Goal: Task Accomplishment & Management: Manage account settings

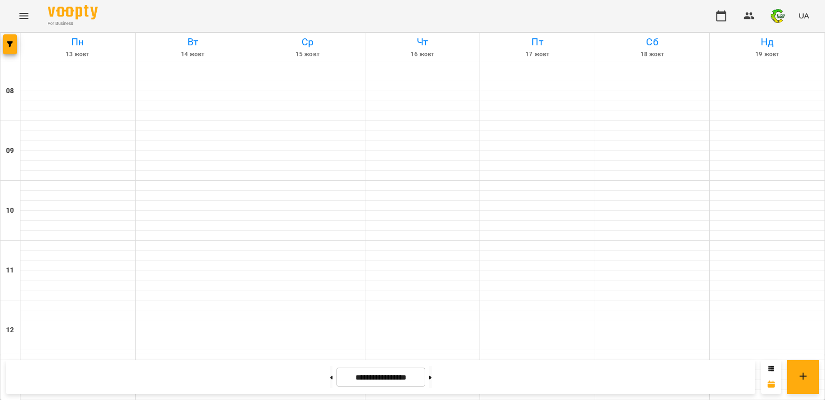
scroll to position [498, 0]
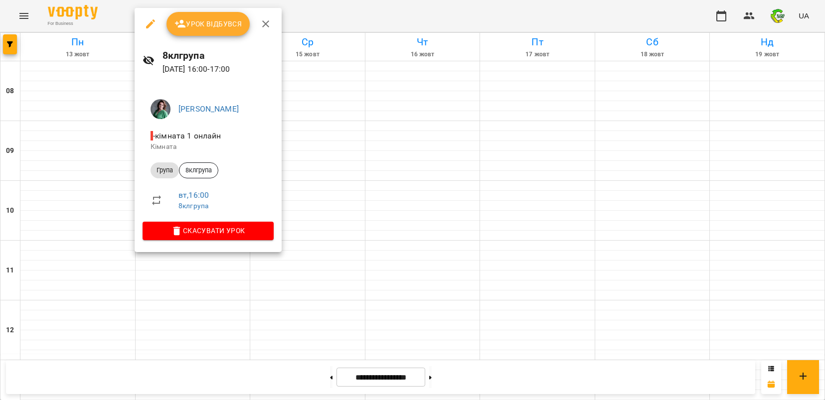
click at [201, 27] on span "Урок відбувся" at bounding box center [208, 24] width 68 height 12
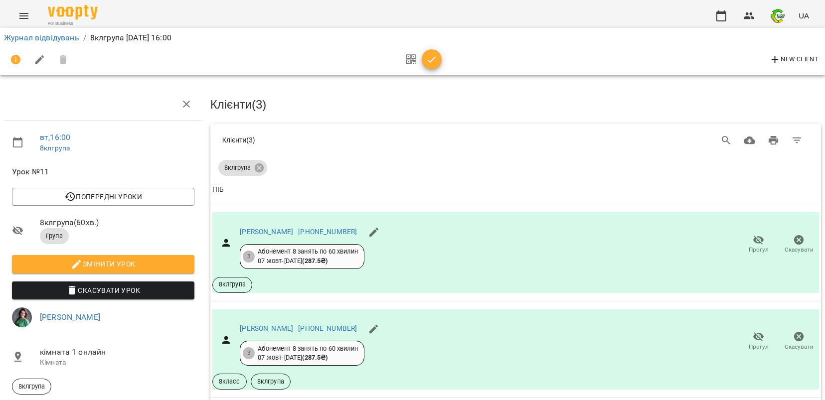
click at [442, 64] on div "New Client" at bounding box center [412, 60] width 817 height 24
click at [438, 63] on span "button" at bounding box center [432, 60] width 20 height 12
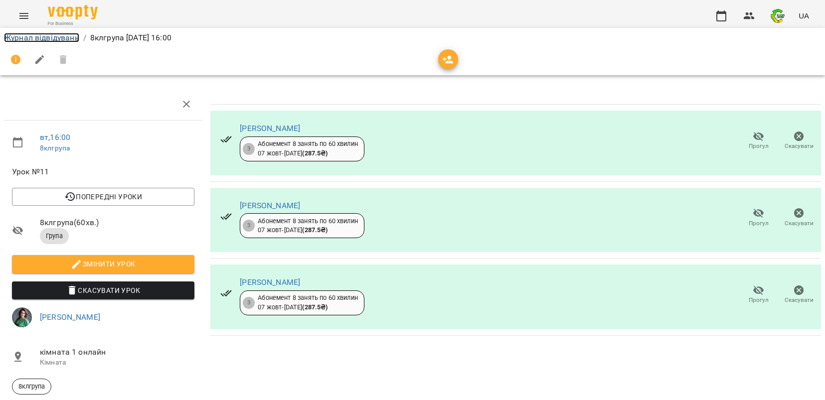
click at [54, 38] on link "Журнал відвідувань" at bounding box center [41, 37] width 75 height 9
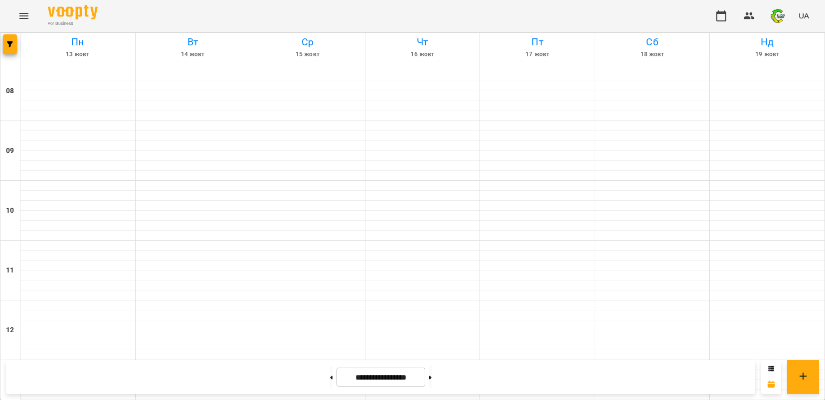
scroll to position [312, 0]
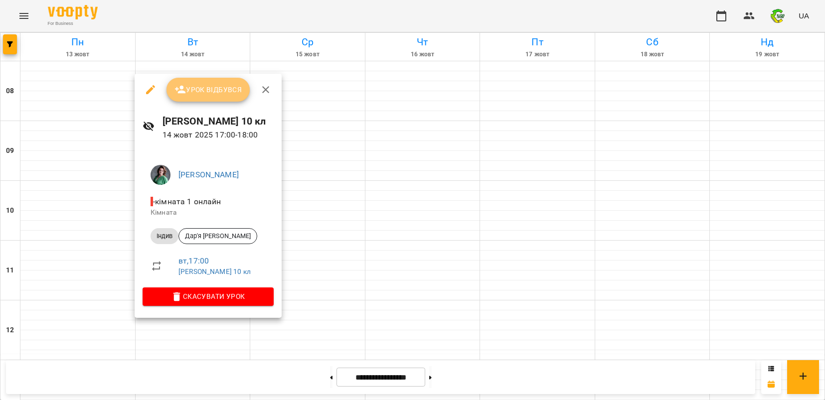
click at [235, 92] on span "Урок відбувся" at bounding box center [208, 90] width 68 height 12
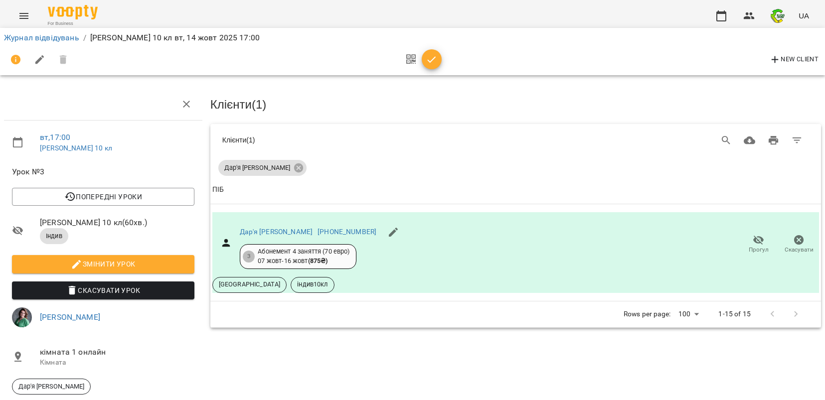
click at [430, 52] on button "button" at bounding box center [432, 59] width 20 height 20
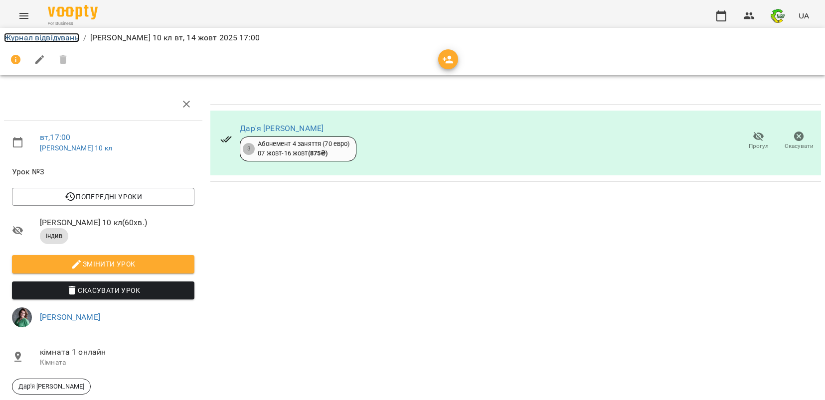
click at [59, 38] on link "Журнал відвідувань" at bounding box center [41, 37] width 75 height 9
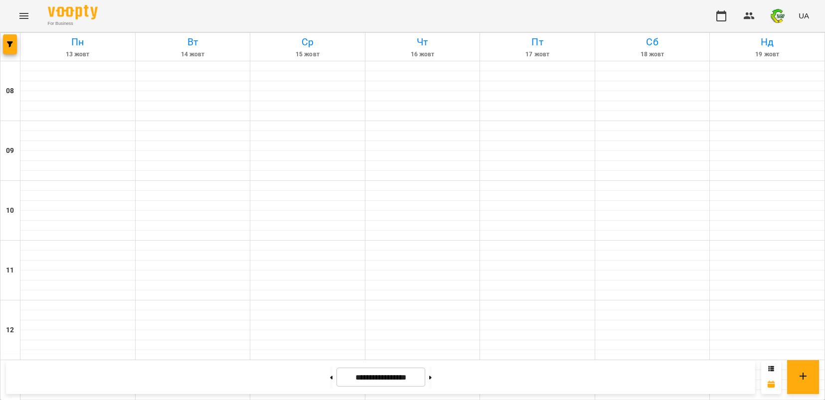
scroll to position [543, 0]
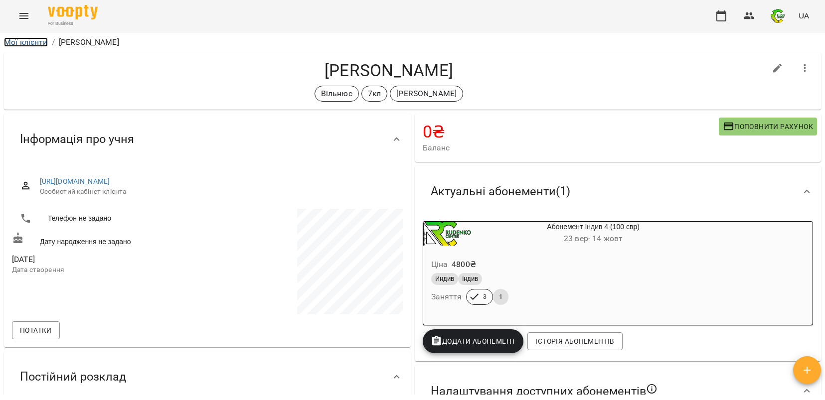
click at [34, 41] on link "Мої клієнти" at bounding box center [26, 41] width 44 height 9
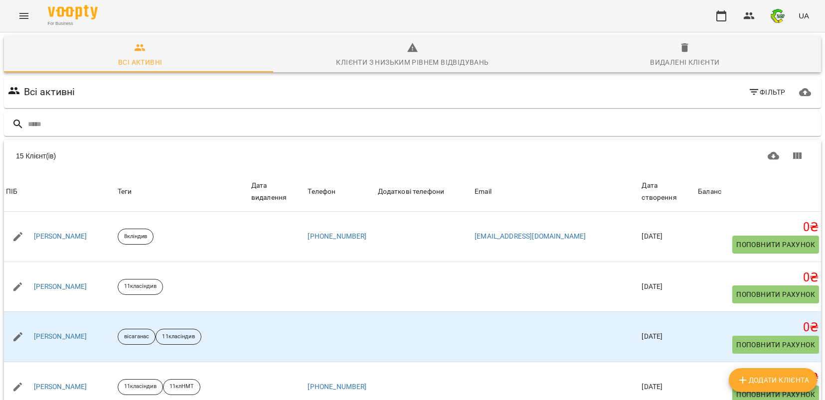
click at [26, 21] on icon "Menu" at bounding box center [24, 16] width 12 height 12
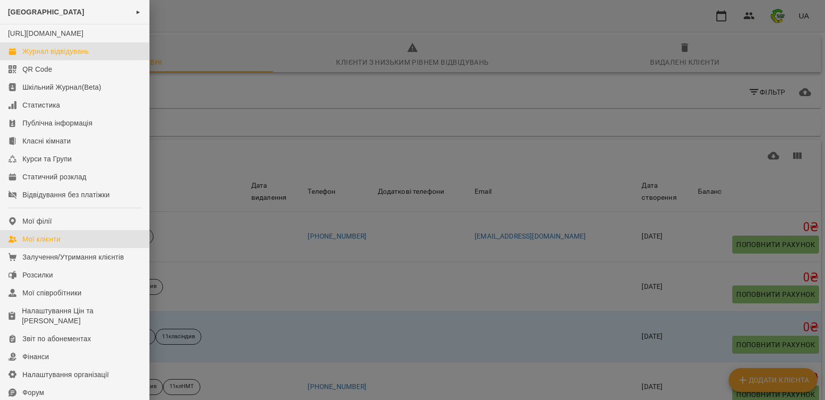
click at [34, 56] on div "Журнал відвідувань" at bounding box center [55, 51] width 66 height 10
click at [34, 59] on link "Журнал відвідувань" at bounding box center [74, 51] width 149 height 18
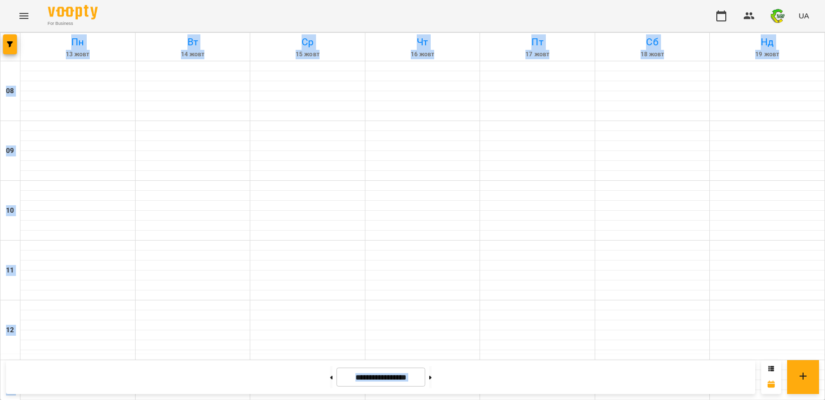
scroll to position [374, 0]
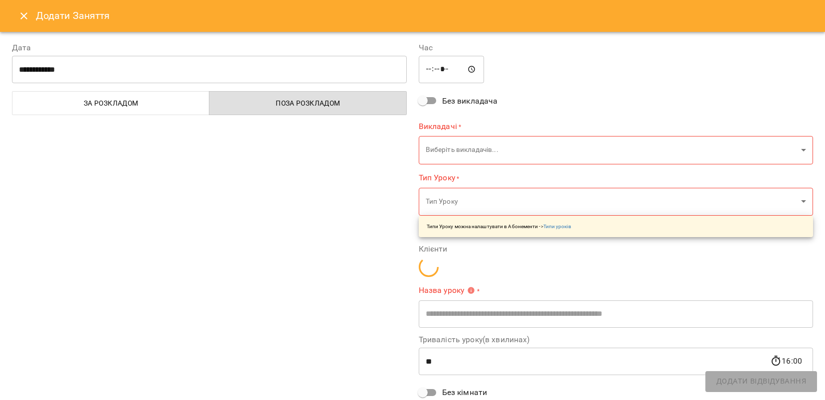
type input "**********"
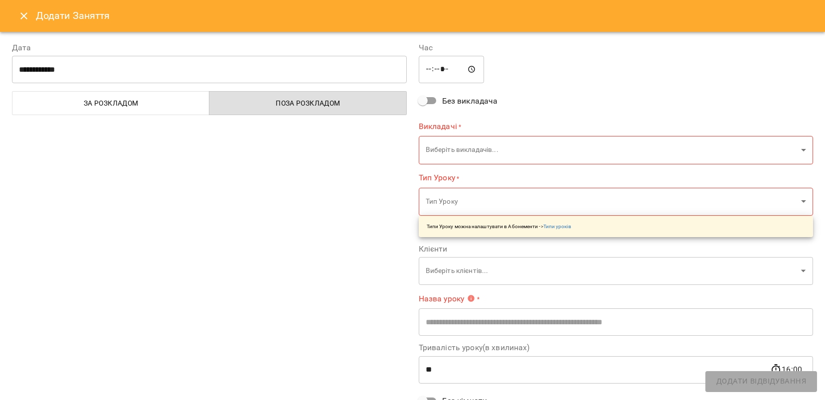
click at [17, 19] on button "Close" at bounding box center [24, 16] width 24 height 24
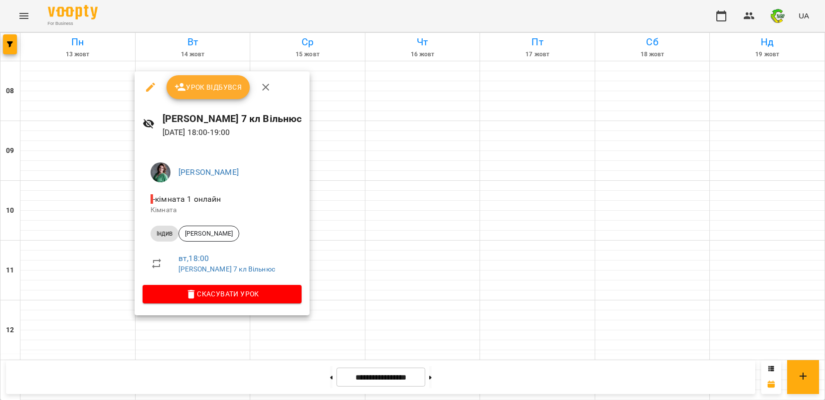
click at [180, 319] on div at bounding box center [412, 200] width 825 height 400
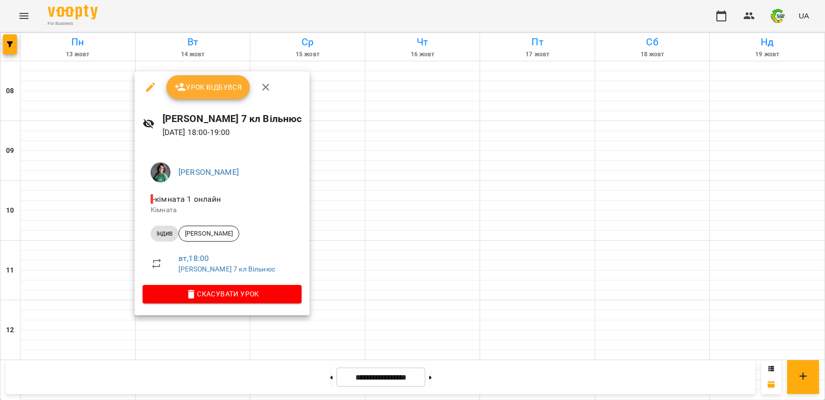
click at [205, 99] on button "Урок відбувся" at bounding box center [208, 87] width 84 height 24
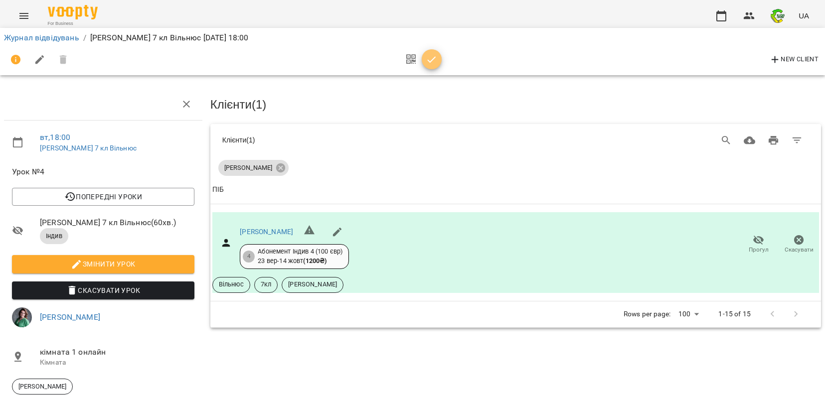
click at [434, 63] on icon "button" at bounding box center [432, 60] width 12 height 12
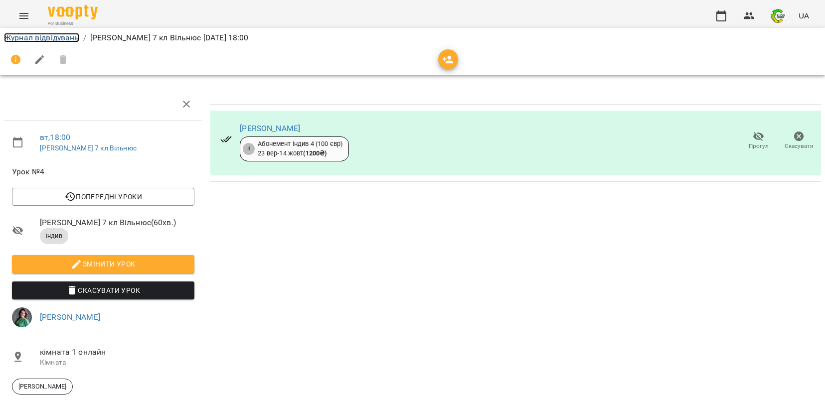
click at [51, 38] on link "Журнал відвідувань" at bounding box center [41, 37] width 75 height 9
click at [51, 38] on div "Журнал відвідувань / [PERSON_NAME] 7 кл [GEOGRAPHIC_DATA] [DATE] 18:00 вт , 18:…" at bounding box center [412, 261] width 825 height 458
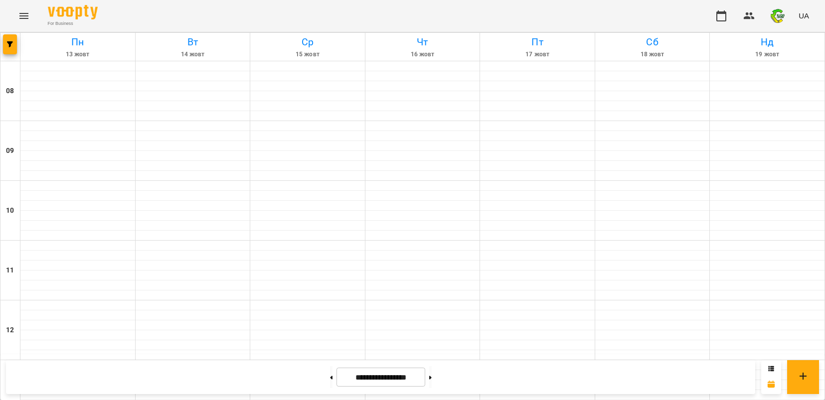
scroll to position [543, 0]
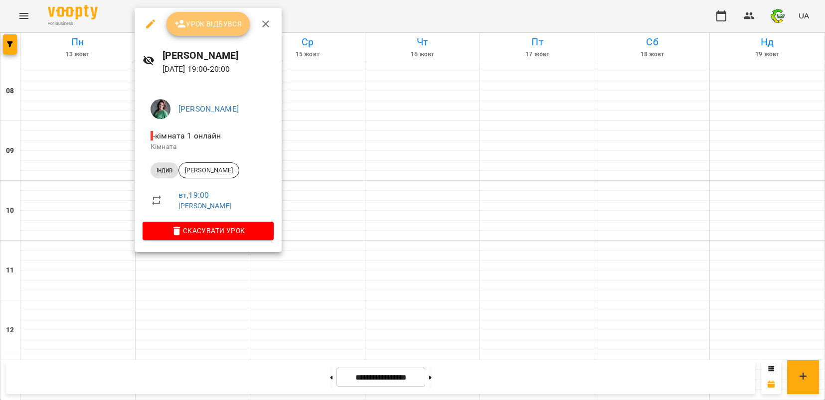
click at [222, 26] on span "Урок відбувся" at bounding box center [208, 24] width 68 height 12
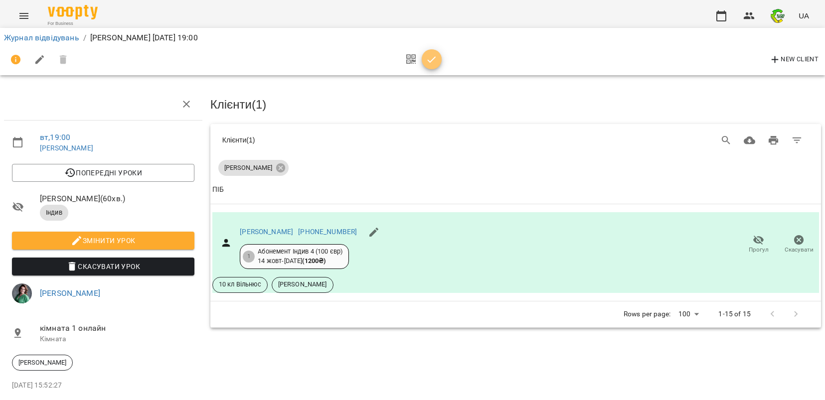
click at [430, 54] on icon "button" at bounding box center [432, 60] width 12 height 12
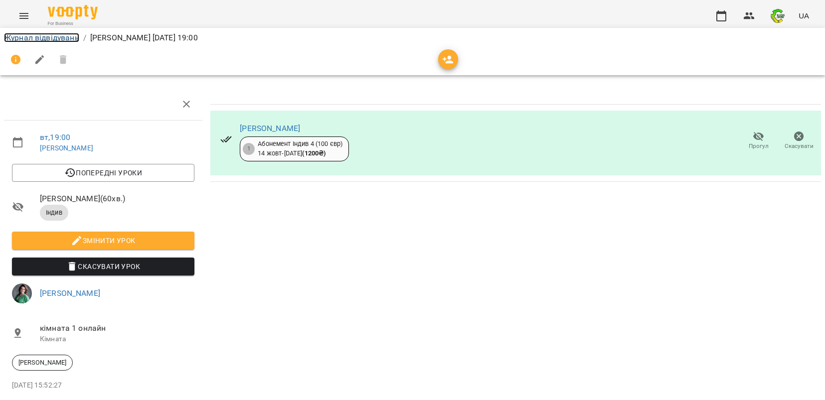
click at [56, 41] on link "Журнал відвідувань" at bounding box center [41, 37] width 75 height 9
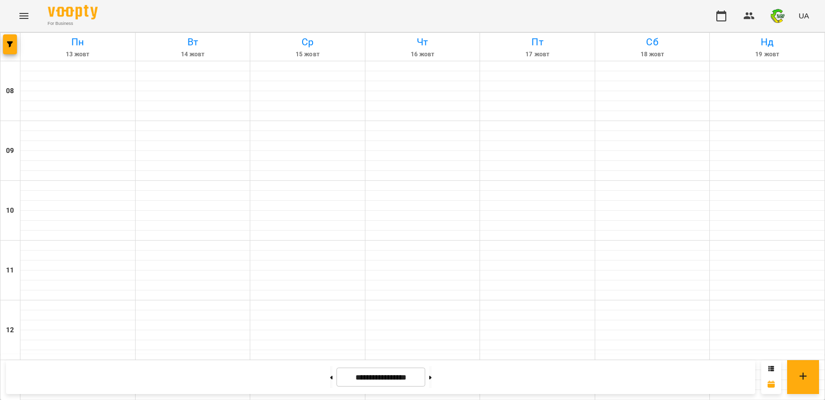
scroll to position [498, 0]
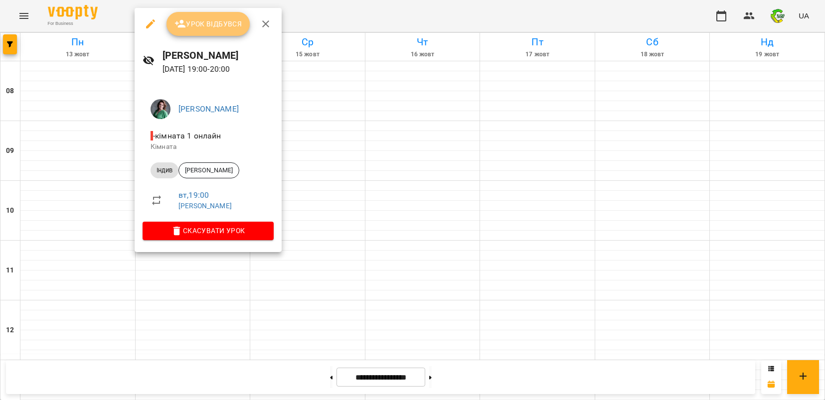
click at [199, 23] on span "Урок відбувся" at bounding box center [208, 24] width 68 height 12
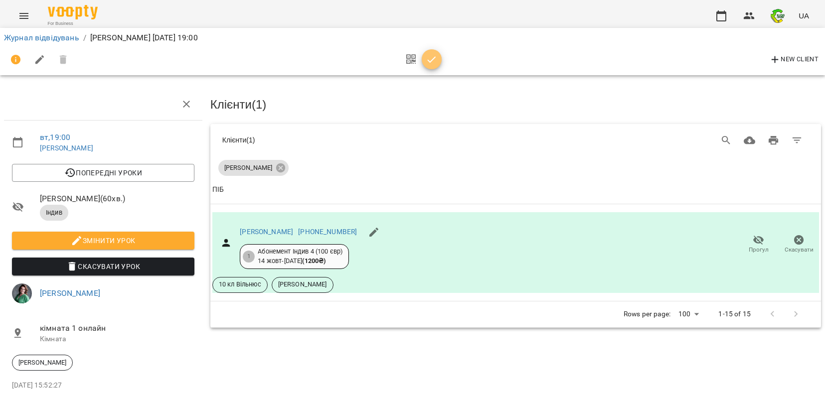
click at [428, 61] on icon "button" at bounding box center [432, 60] width 12 height 12
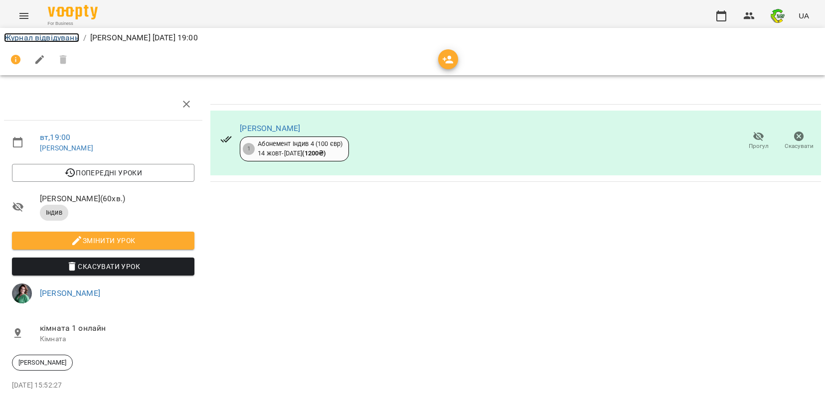
click at [50, 38] on link "Журнал відвідувань" at bounding box center [41, 37] width 75 height 9
click at [50, 38] on div "Журнал відвідувань / [PERSON_NAME] [DATE] 19:00 вт , 19:00 [PERSON_NAME] Попере…" at bounding box center [412, 231] width 825 height 398
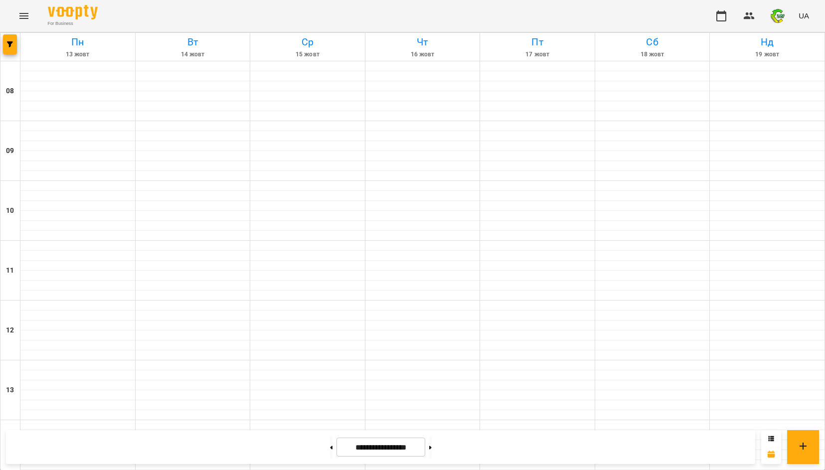
scroll to position [474, 0]
